Goal: Communication & Community: Ask a question

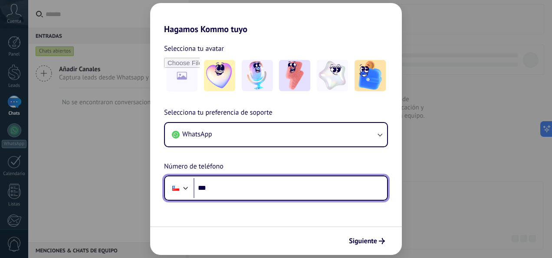
click at [251, 196] on input "***" at bounding box center [291, 188] width 194 height 20
type input "**********"
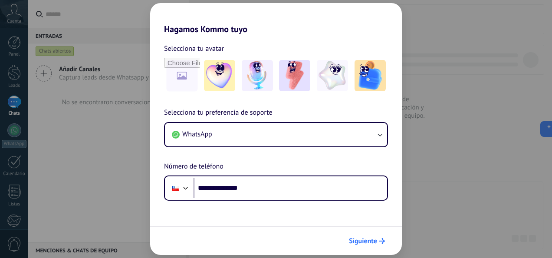
click at [360, 238] on span "Siguiente" at bounding box center [363, 241] width 28 height 6
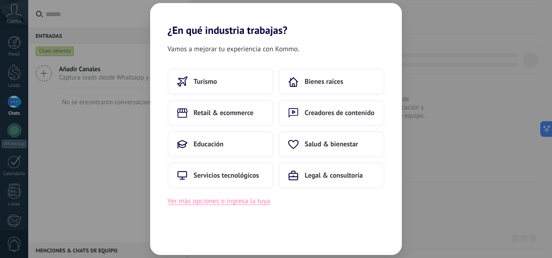
click at [236, 203] on button "Ver más opciones o ingresa la tuya" at bounding box center [219, 200] width 102 height 11
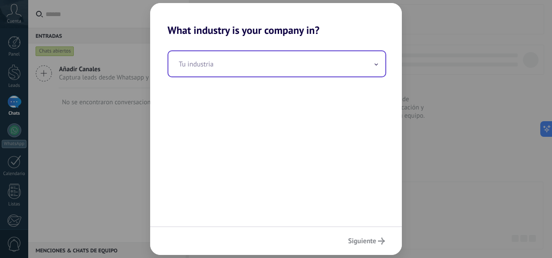
click at [372, 75] on input "text" at bounding box center [276, 63] width 217 height 25
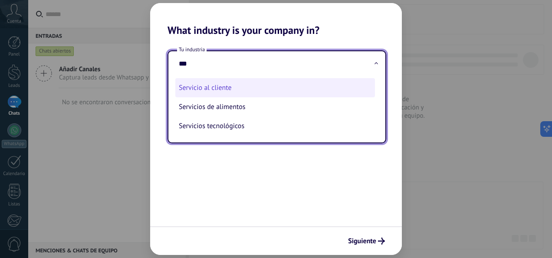
click at [241, 85] on li "Servicio al cliente" at bounding box center [275, 87] width 200 height 19
type input "**********"
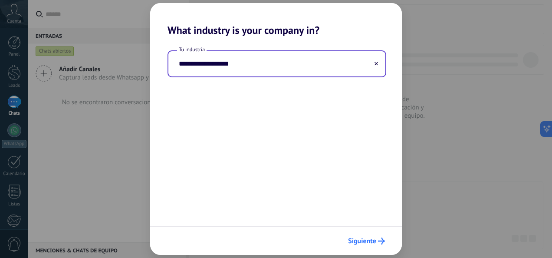
click at [363, 238] on span "Siguiente" at bounding box center [362, 241] width 28 height 6
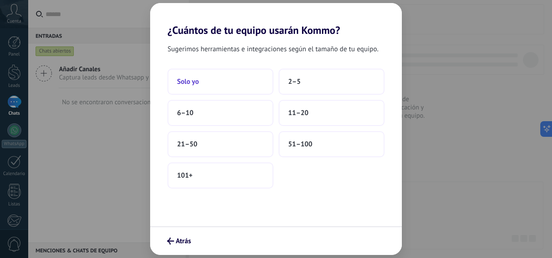
click at [215, 82] on button "Solo yo" at bounding box center [221, 82] width 106 height 26
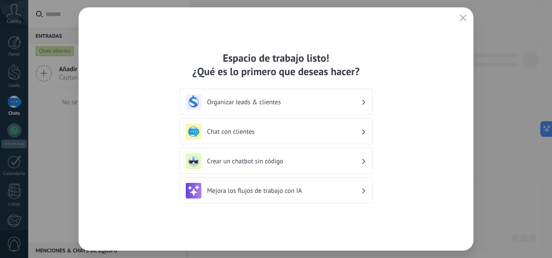
click at [302, 126] on div "Chat con clientes" at bounding box center [276, 132] width 181 height 16
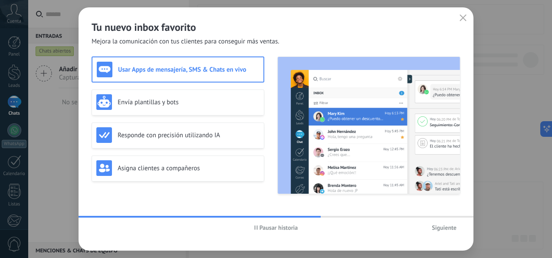
click at [277, 226] on span "Pausar historia" at bounding box center [279, 227] width 39 height 6
click at [287, 232] on button "Iniciar historia" at bounding box center [276, 227] width 50 height 13
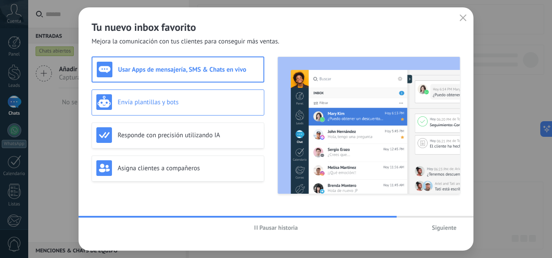
click at [197, 103] on h3 "Envía plantillas y bots" at bounding box center [189, 102] width 142 height 8
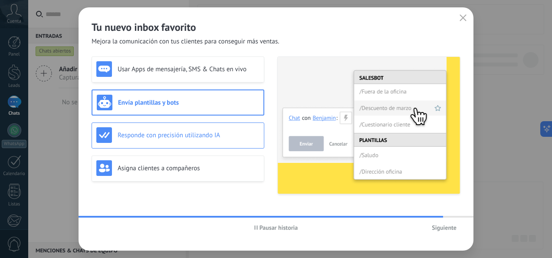
click at [181, 135] on h3 "Responde con precisión utilizando IA" at bounding box center [189, 135] width 142 height 8
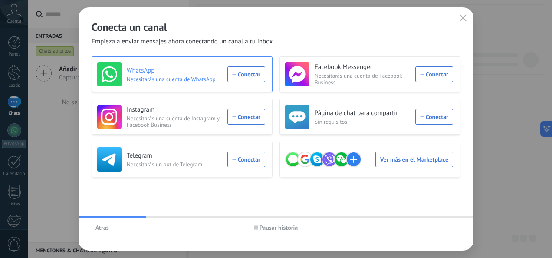
click at [167, 71] on h3 "WhatsApp" at bounding box center [175, 70] width 96 height 9
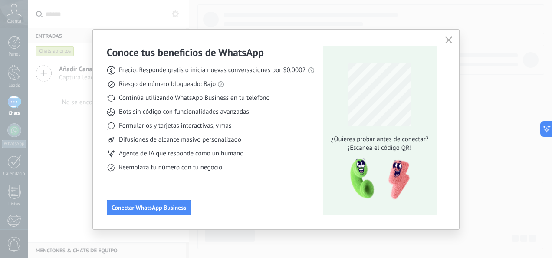
click at [452, 42] on icon "button" at bounding box center [448, 39] width 7 height 7
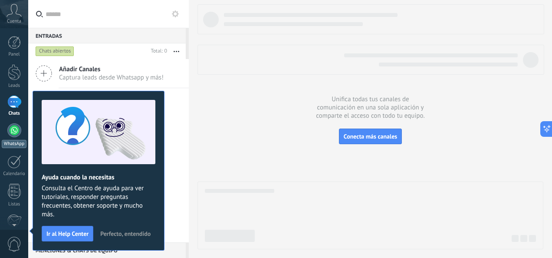
click at [14, 135] on div at bounding box center [14, 130] width 14 height 14
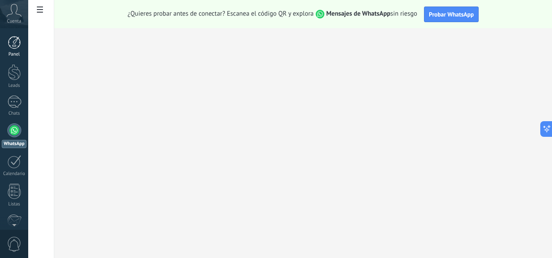
click at [16, 50] on link "Panel" at bounding box center [14, 46] width 28 height 21
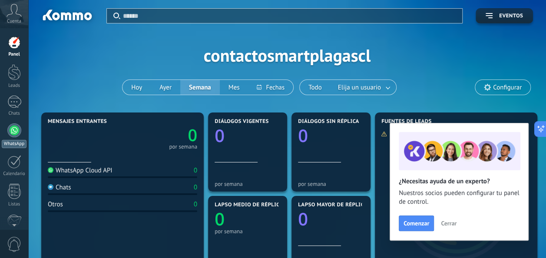
click at [10, 136] on link "WhatsApp" at bounding box center [14, 135] width 28 height 25
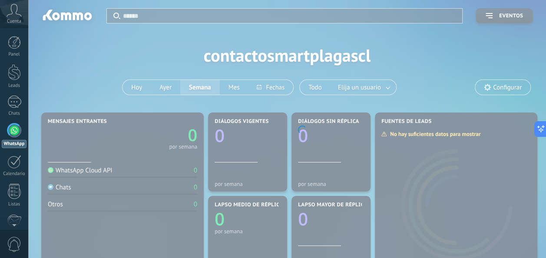
click at [420, 68] on body ".abccls-1,.abccls-2{fill-rule:evenodd}.abccls-2{fill:#fff} .abfcls-1{fill:none}…" at bounding box center [273, 129] width 546 height 258
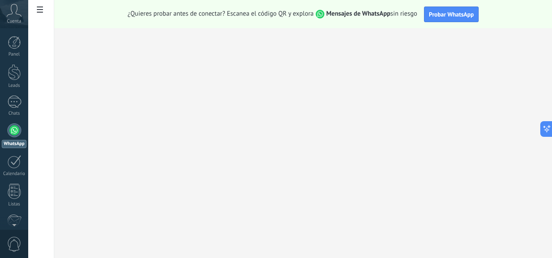
click at [41, 11] on icon at bounding box center [40, 10] width 6 height 6
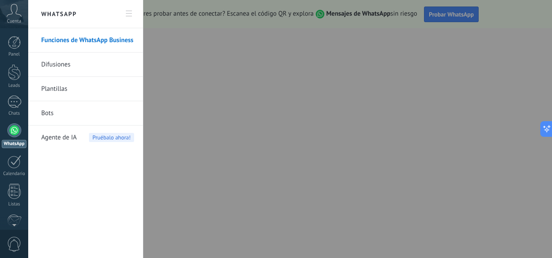
click at [41, 11] on h2 "WhatsApp" at bounding box center [85, 14] width 93 height 28
click at [297, 142] on div at bounding box center [276, 129] width 552 height 258
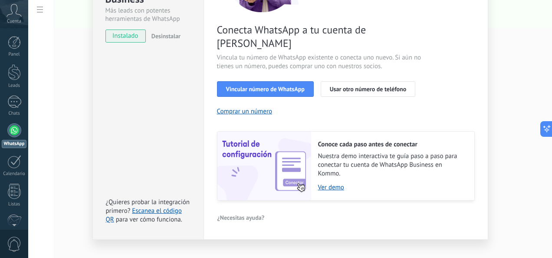
scroll to position [40, 0]
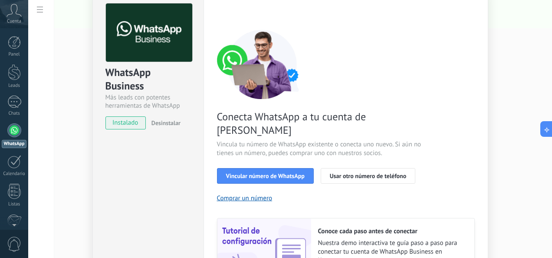
click at [9, 131] on div at bounding box center [14, 130] width 14 height 14
click at [13, 79] on div at bounding box center [14, 72] width 13 height 16
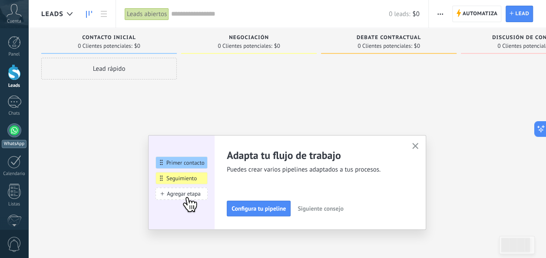
click at [17, 128] on div at bounding box center [14, 130] width 14 height 14
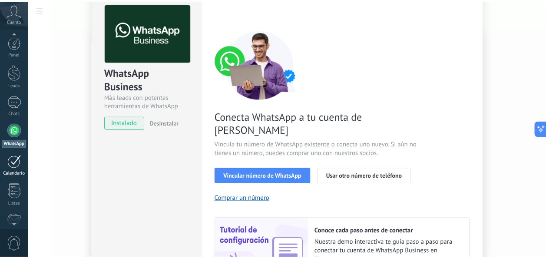
scroll to position [102, 0]
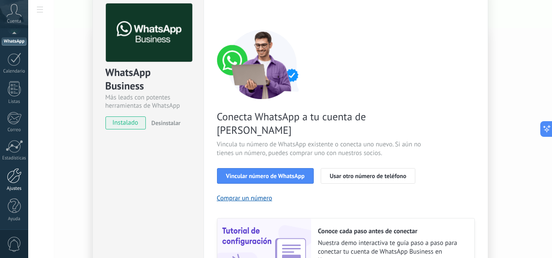
click at [12, 178] on div at bounding box center [14, 175] width 15 height 15
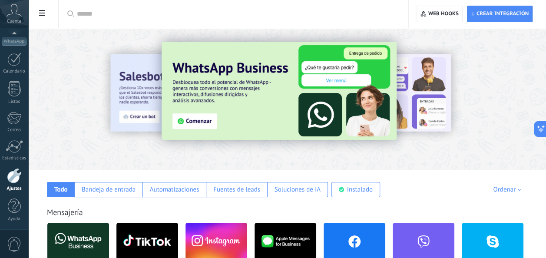
click at [125, 13] on input "text" at bounding box center [236, 14] width 319 height 9
paste input "********"
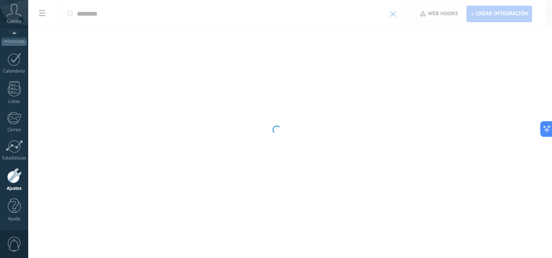
type input "********"
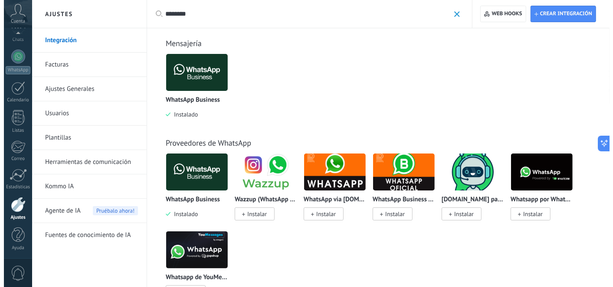
scroll to position [11, 0]
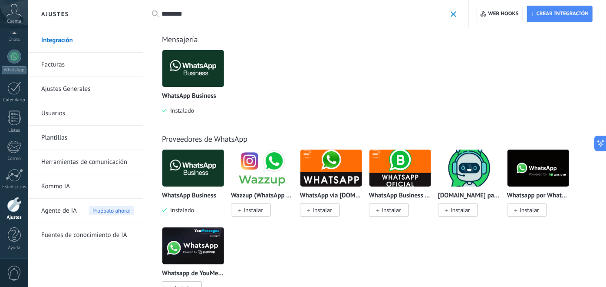
drag, startPoint x: 198, startPoint y: 76, endPoint x: 190, endPoint y: 79, distance: 8.8
click at [190, 79] on img at bounding box center [193, 68] width 62 height 42
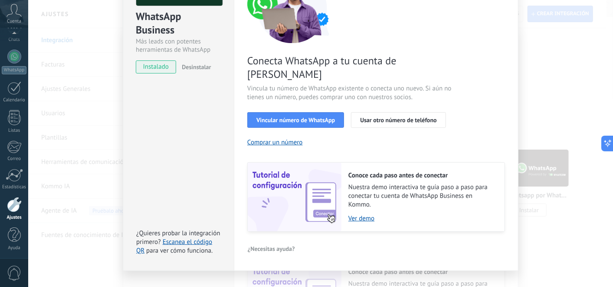
scroll to position [48, 0]
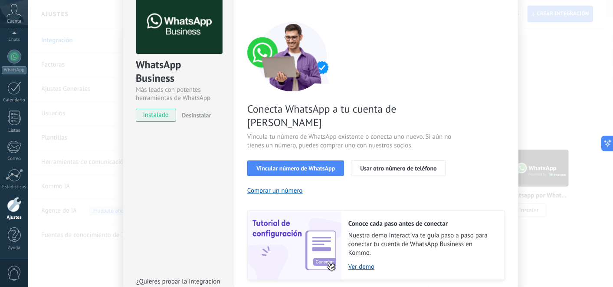
click at [552, 47] on div "WhatsApp Business Más leads con potentes herramientas de WhatsApp instalado Des…" at bounding box center [320, 143] width 585 height 287
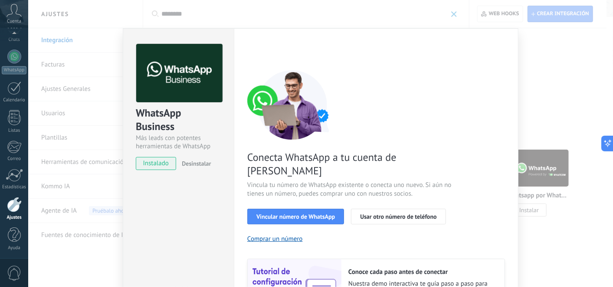
scroll to position [0, 0]
click at [525, 72] on div "WhatsApp Business Más leads con potentes herramientas de WhatsApp instalado Des…" at bounding box center [320, 143] width 585 height 287
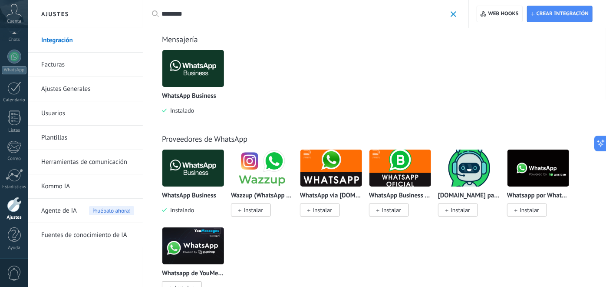
click at [192, 170] on img at bounding box center [193, 168] width 62 height 42
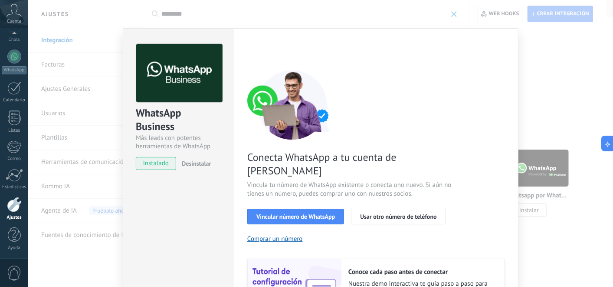
click at [552, 49] on div "WhatsApp Business Más leads con potentes herramientas de WhatsApp instalado Des…" at bounding box center [320, 143] width 585 height 287
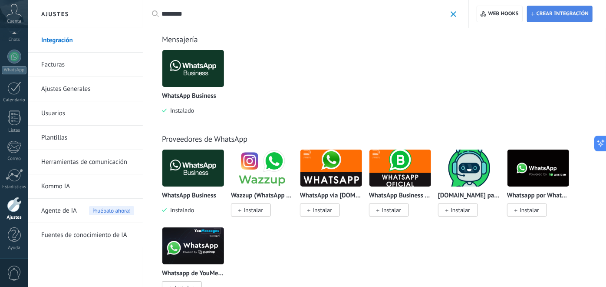
click at [552, 9] on span "Crear integración" at bounding box center [560, 14] width 58 height 16
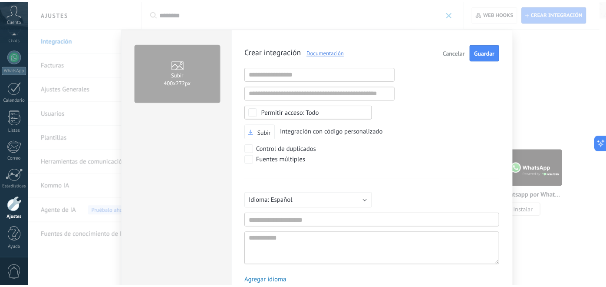
scroll to position [9, 0]
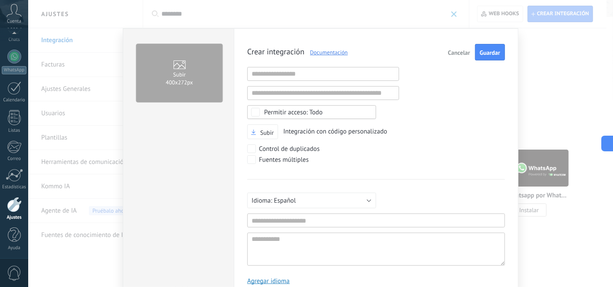
click at [452, 50] on span "Cancelar" at bounding box center [460, 52] width 22 height 6
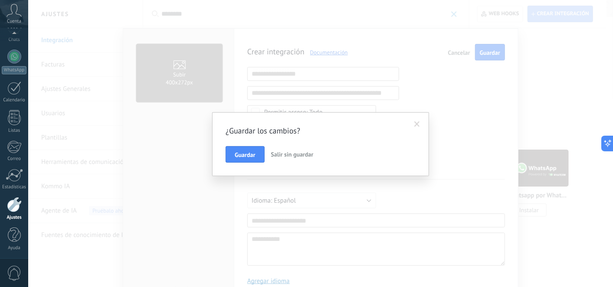
click at [288, 154] on span "Salir sin guardar" at bounding box center [292, 154] width 43 height 8
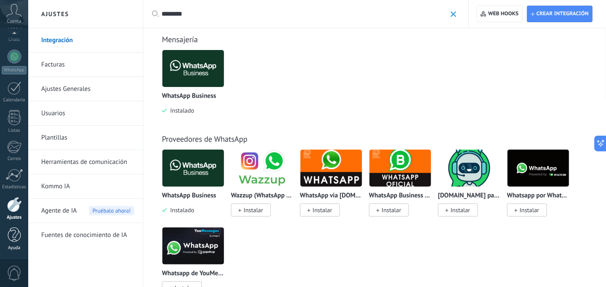
click at [13, 230] on div at bounding box center [14, 234] width 13 height 15
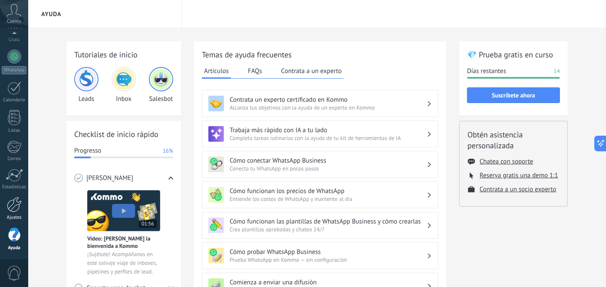
click at [13, 204] on div at bounding box center [14, 204] width 15 height 15
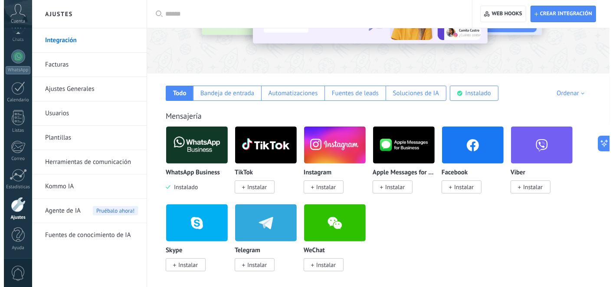
scroll to position [289, 0]
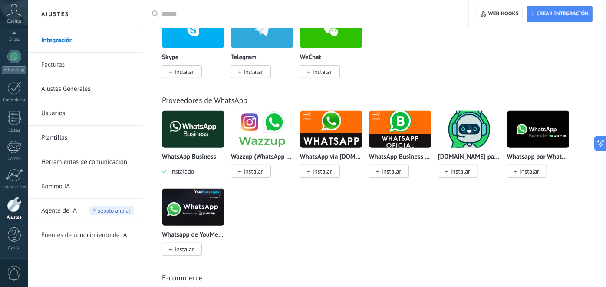
click at [404, 130] on img at bounding box center [400, 129] width 62 height 42
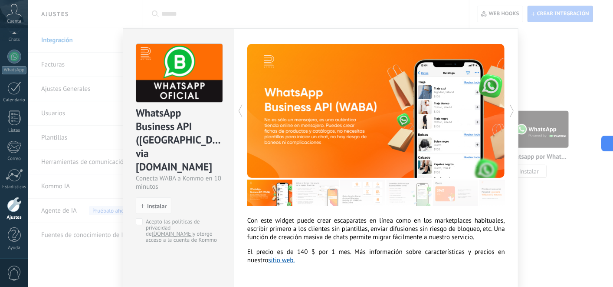
scroll to position [37, 0]
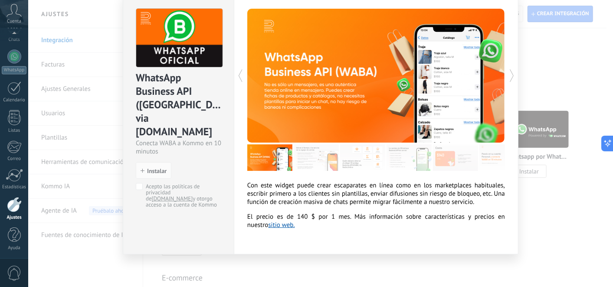
click at [535, 95] on div "WhatsApp Business API ([GEOGRAPHIC_DATA]) via [DOMAIN_NAME] Conecta WABA a Komm…" at bounding box center [320, 143] width 585 height 287
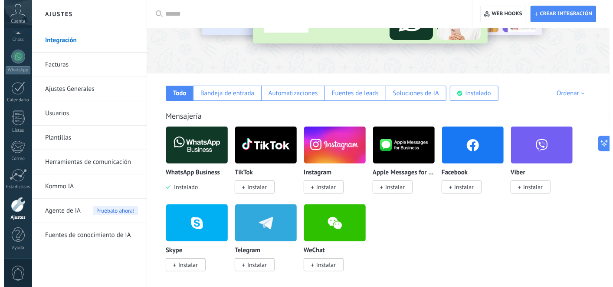
scroll to position [0, 0]
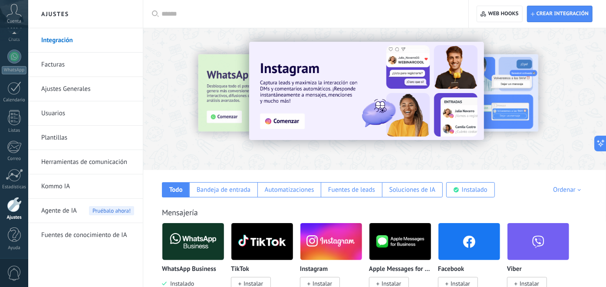
click at [190, 12] on input "text" at bounding box center [309, 14] width 295 height 9
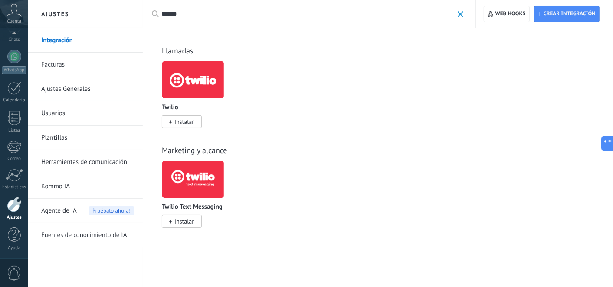
drag, startPoint x: 192, startPoint y: 12, endPoint x: 136, endPoint y: 12, distance: 56.4
click at [136, 12] on div "Ajustes Integración Facturas Ajustes Generales Usuarios Plantillas Herramientas…" at bounding box center [320, 143] width 585 height 287
paste input "**********"
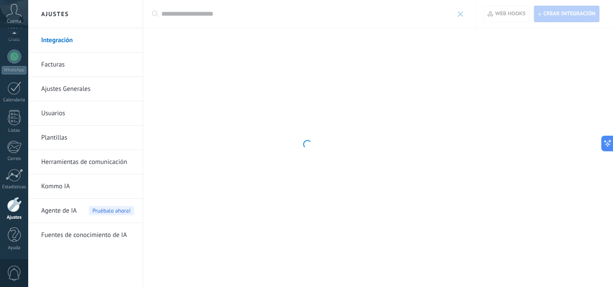
type input "**********"
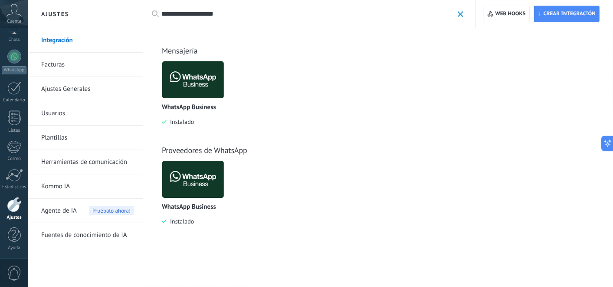
click at [206, 177] on img at bounding box center [193, 179] width 62 height 42
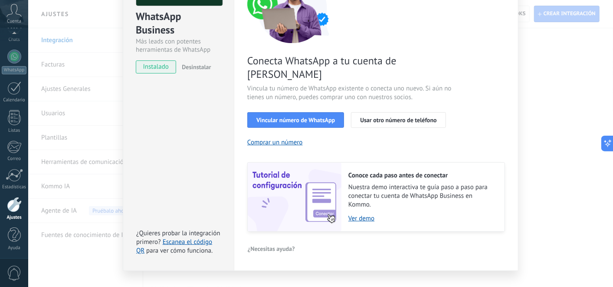
scroll to position [48, 0]
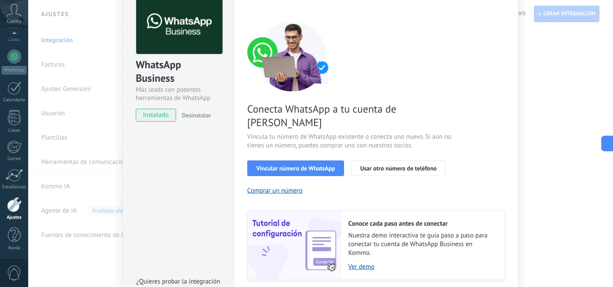
click at [552, 90] on div "WhatsApp Business Más leads con potentes herramientas de WhatsApp instalado Des…" at bounding box center [320, 143] width 585 height 287
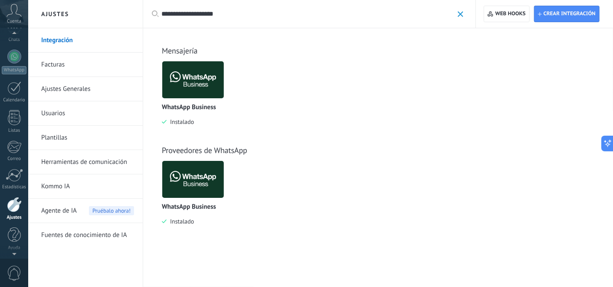
scroll to position [61, 0]
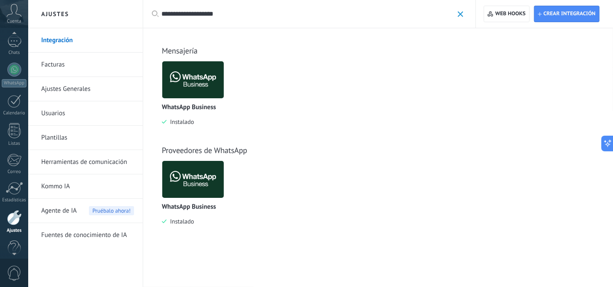
click at [16, 15] on icon at bounding box center [14, 10] width 15 height 13
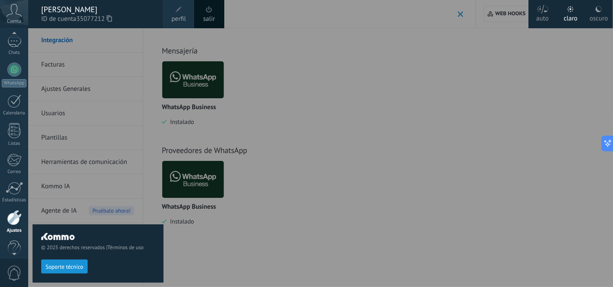
click at [396, 73] on div at bounding box center [334, 143] width 613 height 287
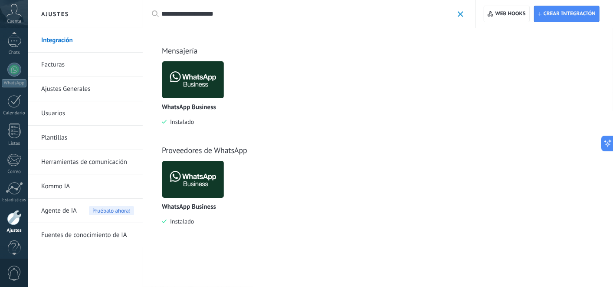
scroll to position [74, 0]
click at [16, 237] on div at bounding box center [14, 234] width 13 height 15
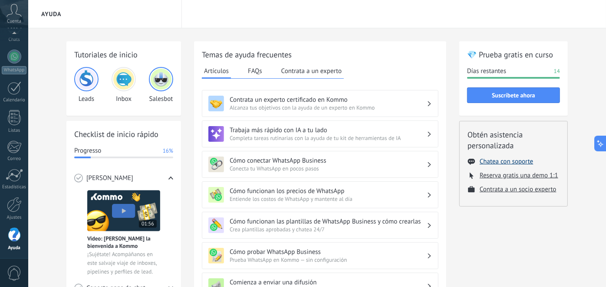
click at [512, 157] on button "Chatea con soporte" at bounding box center [506, 161] width 53 height 8
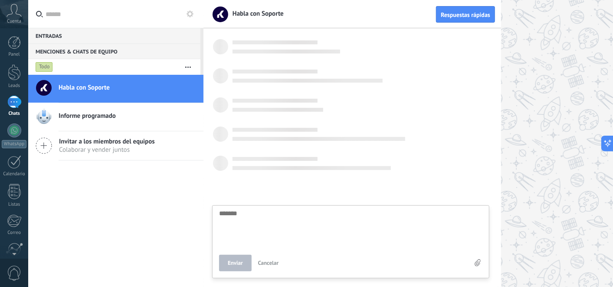
scroll to position [9, 0]
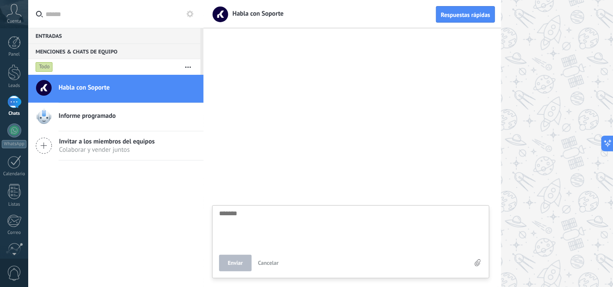
type textarea "**********"
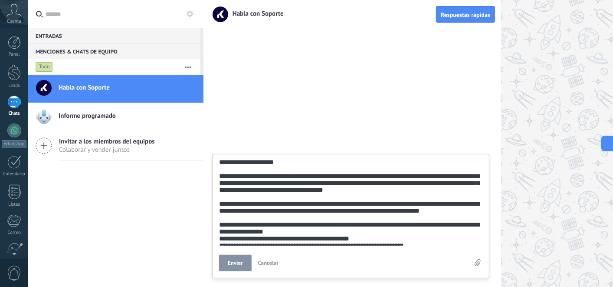
scroll to position [70, 0]
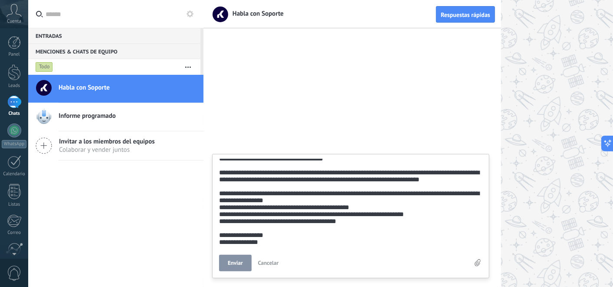
type textarea "**********"
click at [231, 257] on button "Enviar" at bounding box center [235, 262] width 33 height 16
type textarea "*******"
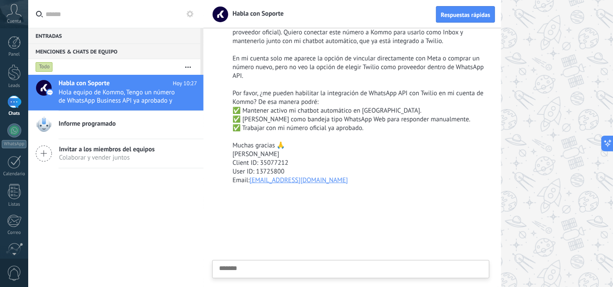
scroll to position [0, 0]
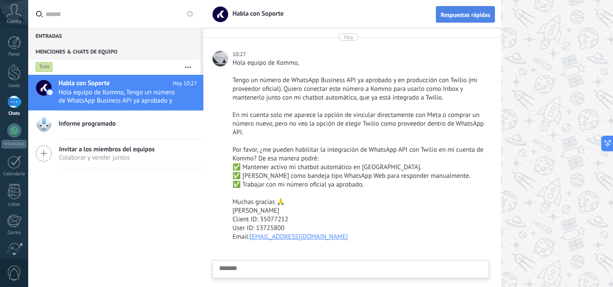
click at [455, 13] on span "Respuestas rápidas" at bounding box center [465, 15] width 49 height 6
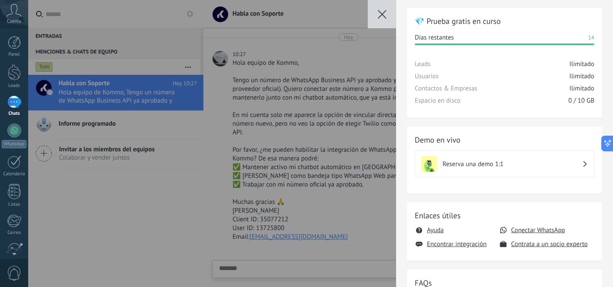
click at [353, 58] on div "💎 Prueba gratis en curso Días restantes 14 Leads Ilimitado Usuarios Ilimitado C…" at bounding box center [320, 143] width 585 height 287
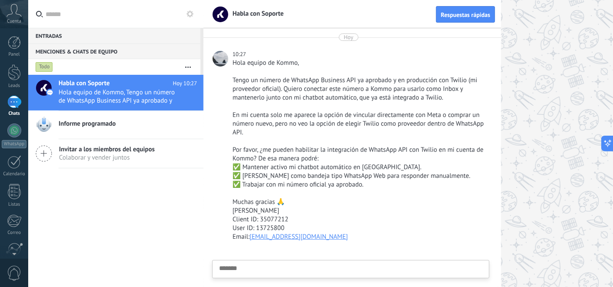
click at [297, 257] on textarea at bounding box center [351, 282] width 264 height 36
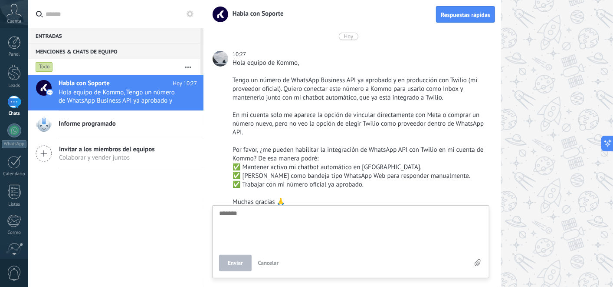
scroll to position [57, 0]
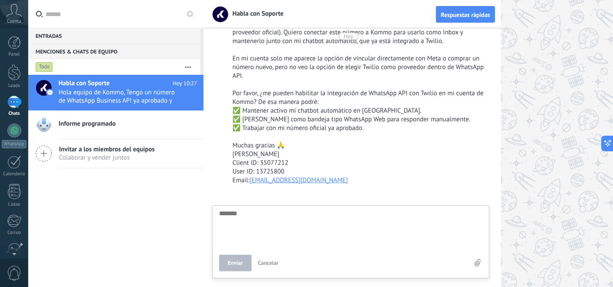
click at [395, 156] on div "[PERSON_NAME]" at bounding box center [360, 154] width 255 height 9
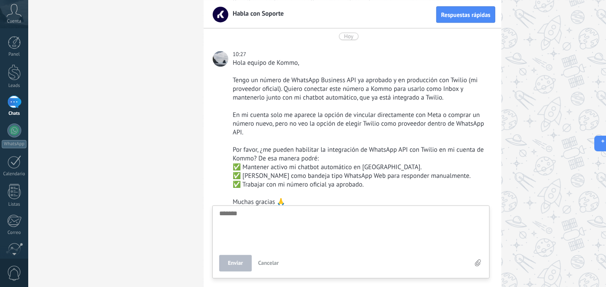
scroll to position [161, 0]
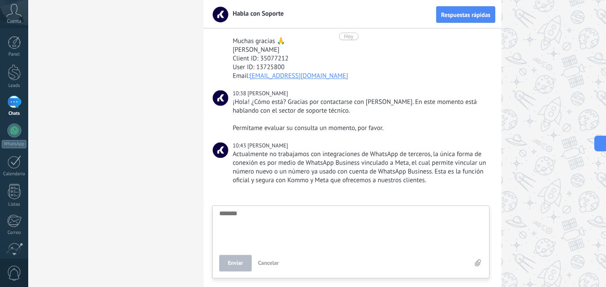
type textarea "*******"
